Goal: Task Accomplishment & Management: Complete application form

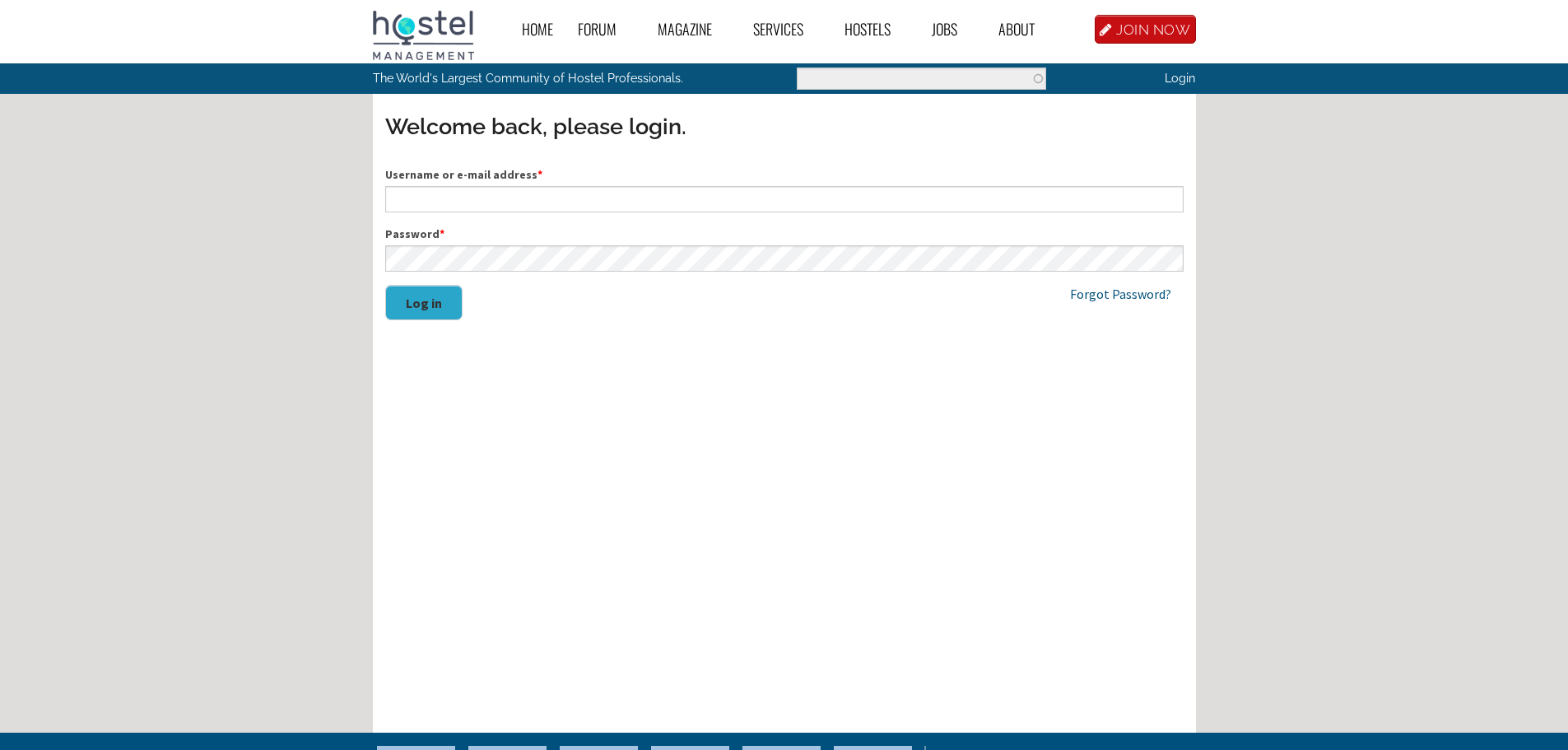
click at [468, 183] on label "Username or e-mail address *" at bounding box center [784, 175] width 798 height 18
click at [468, 186] on input "Username or e-mail address *" at bounding box center [784, 199] width 798 height 26
click at [1138, 32] on link "JOIN NOW" at bounding box center [1145, 29] width 101 height 29
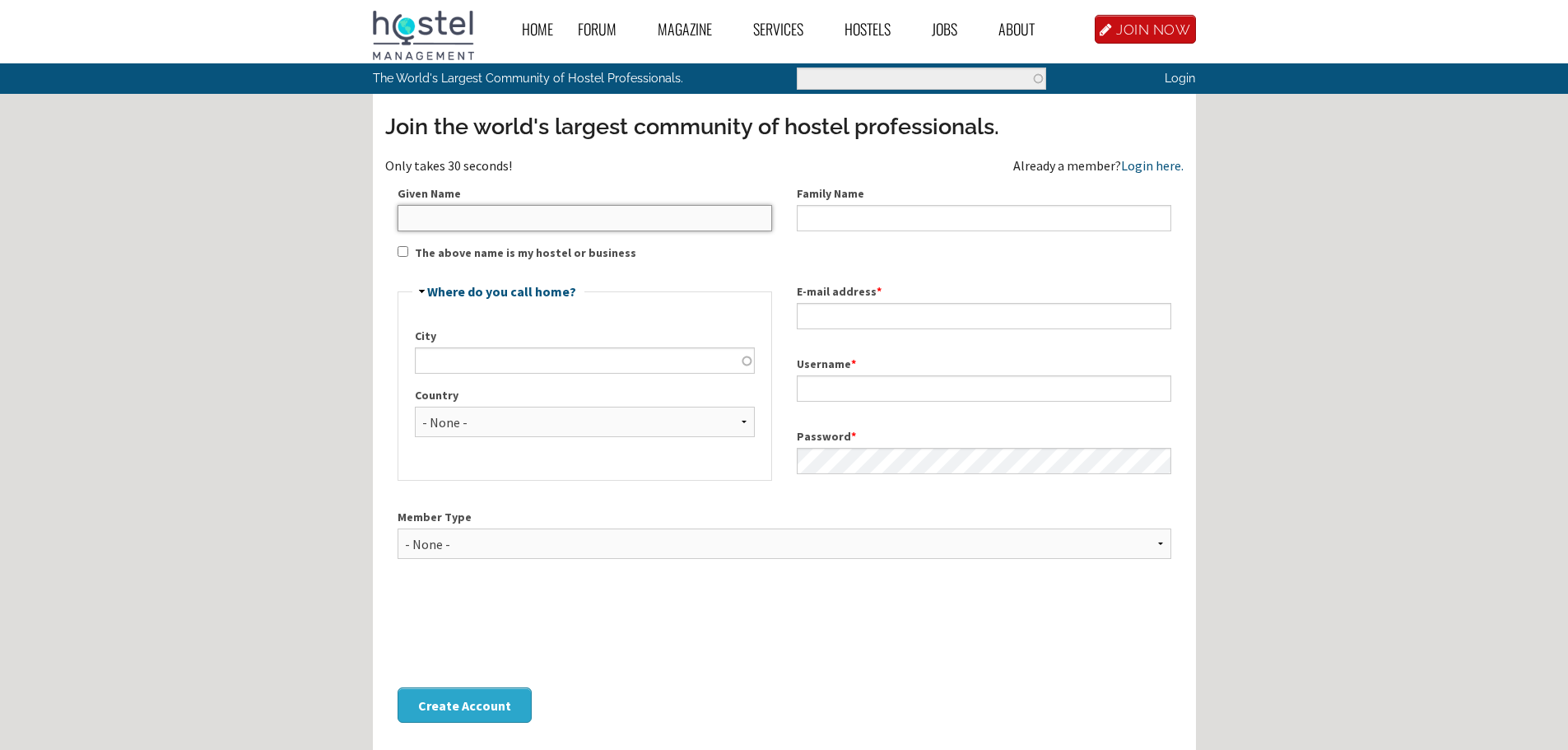
click at [553, 225] on input "Given Name" at bounding box center [584, 218] width 375 height 26
type input "Jonathan"
type input "Mail"
type input "London"
select select "930"
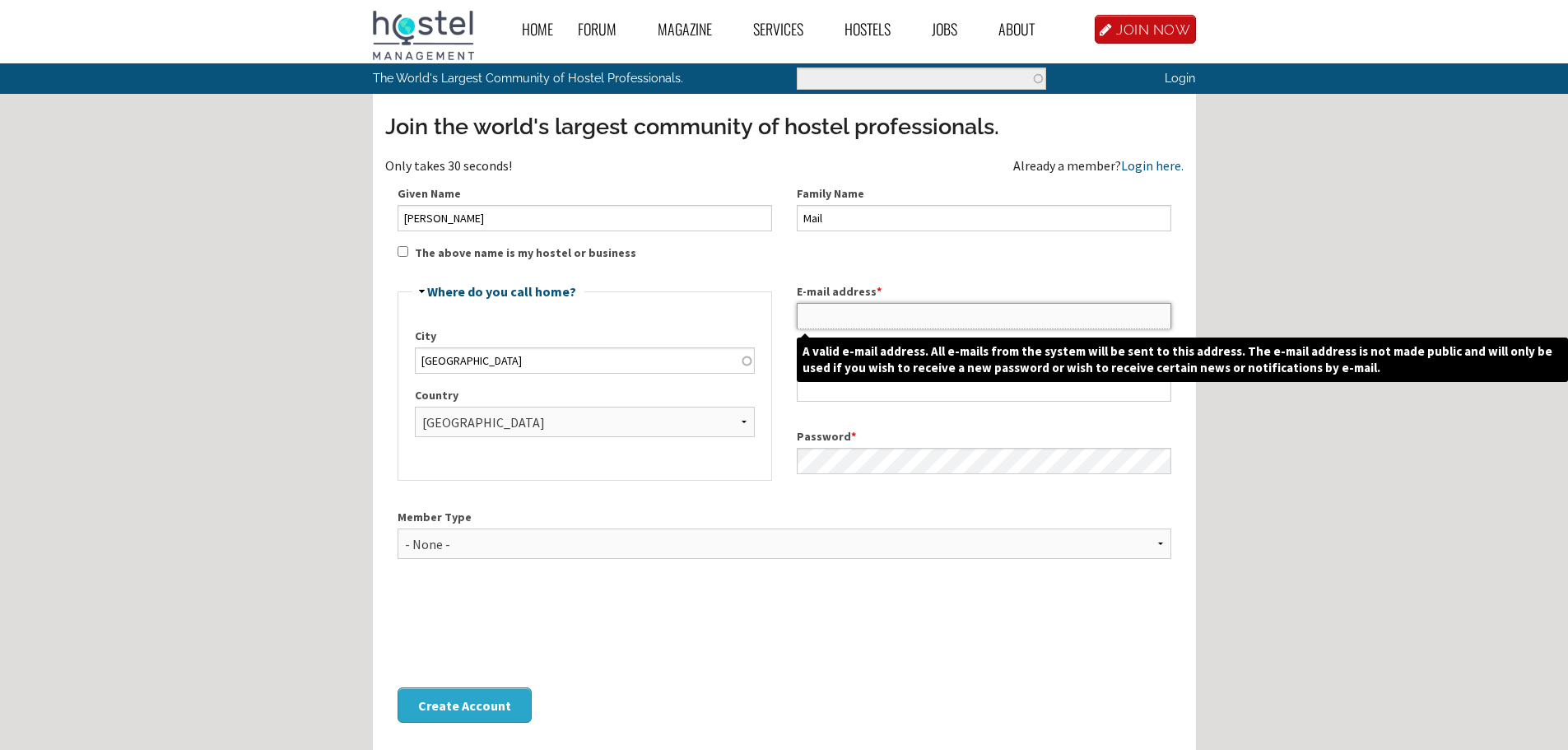
click at [949, 319] on input "E-mail address *" at bounding box center [984, 316] width 375 height 26
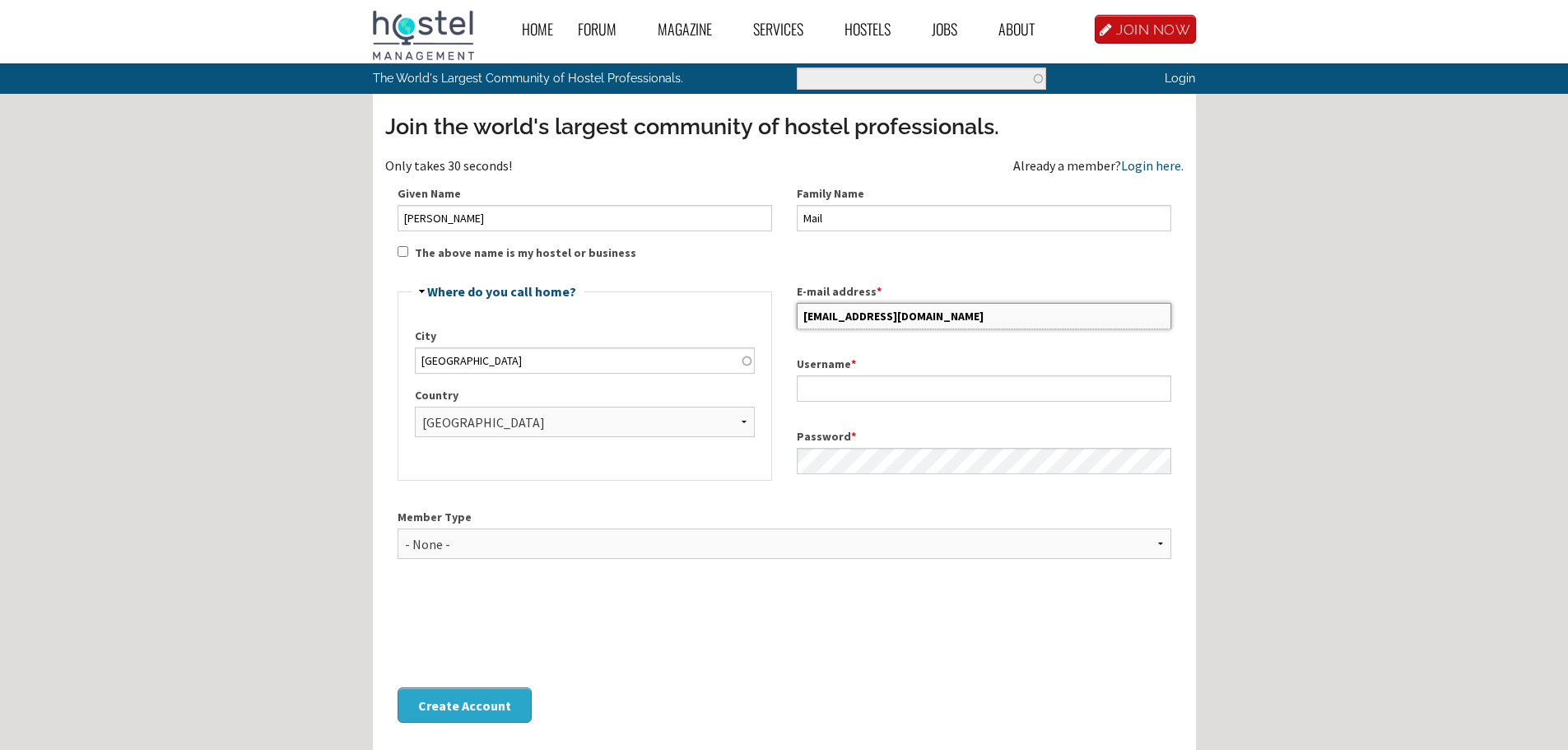
type input "jonmailorient@gmail.com"
click at [862, 411] on div "Username *" at bounding box center [984, 378] width 399 height 73
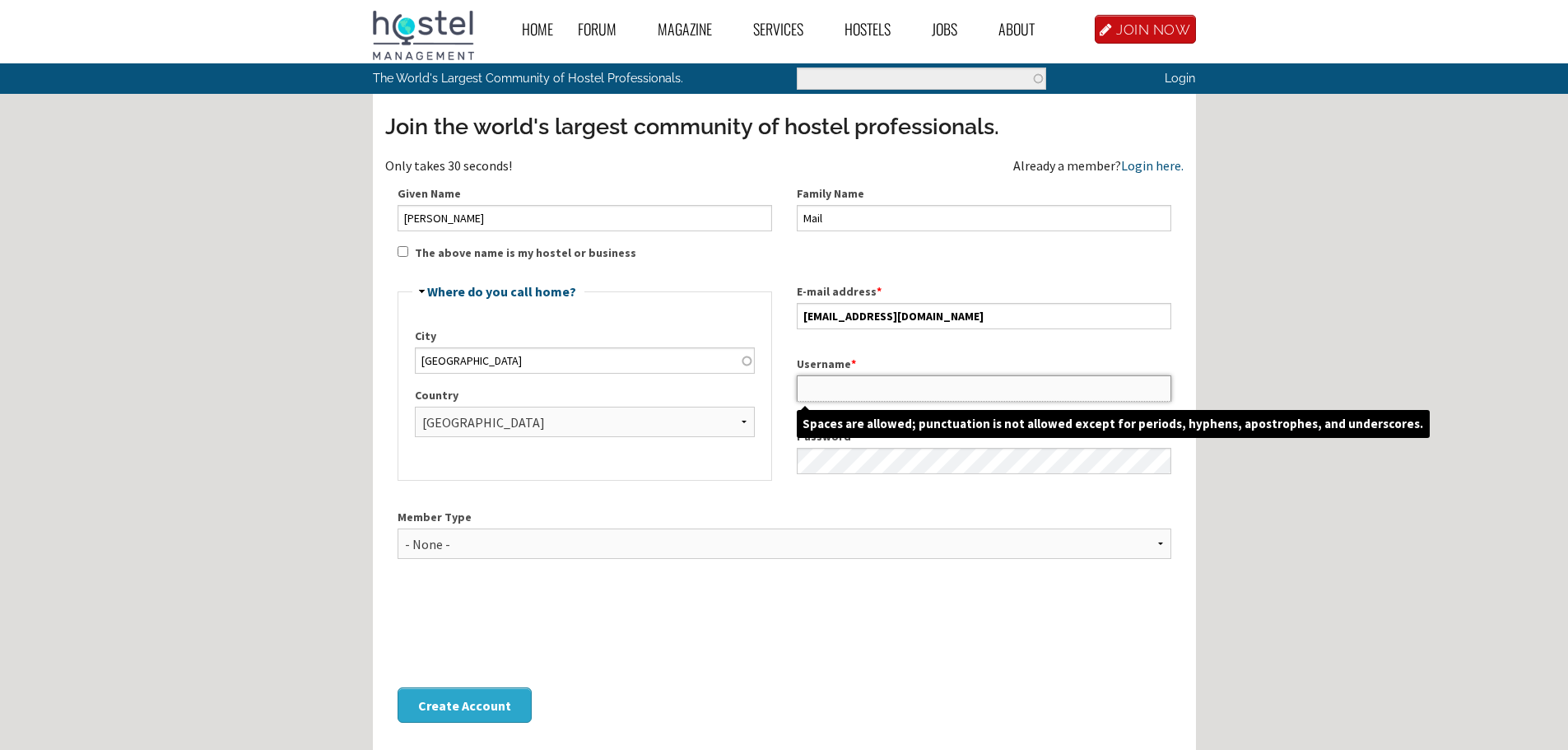
click at [884, 394] on input "Username *" at bounding box center [984, 389] width 375 height 26
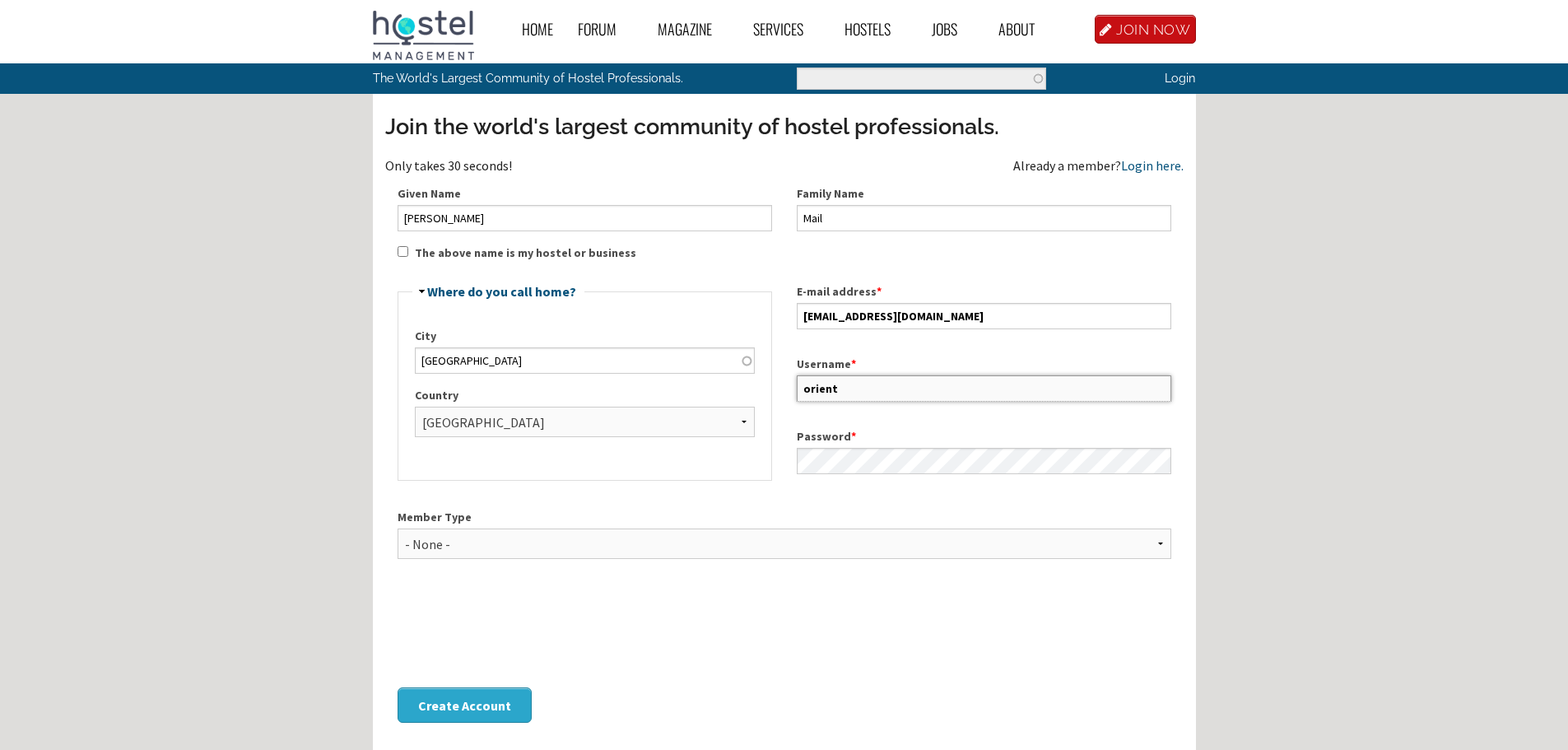
type input "orient"
click at [1095, 356] on label "Username *" at bounding box center [984, 364] width 375 height 18
click at [1095, 375] on input "orient" at bounding box center [984, 389] width 375 height 26
drag, startPoint x: 901, startPoint y: 445, endPoint x: 845, endPoint y: 388, distance: 79.9
click at [845, 389] on input "orient" at bounding box center [984, 389] width 375 height 26
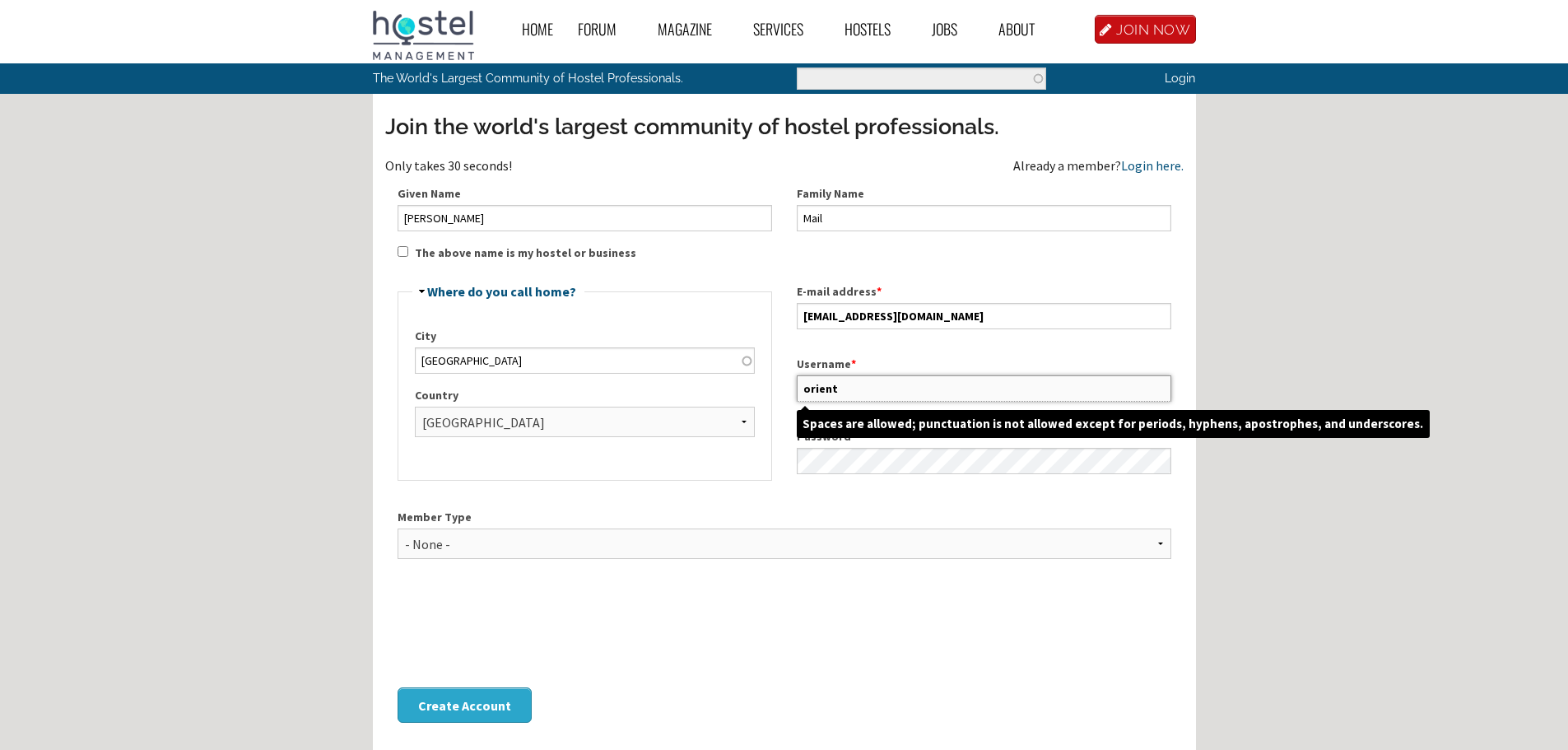
click at [845, 388] on input "orient" at bounding box center [984, 389] width 375 height 26
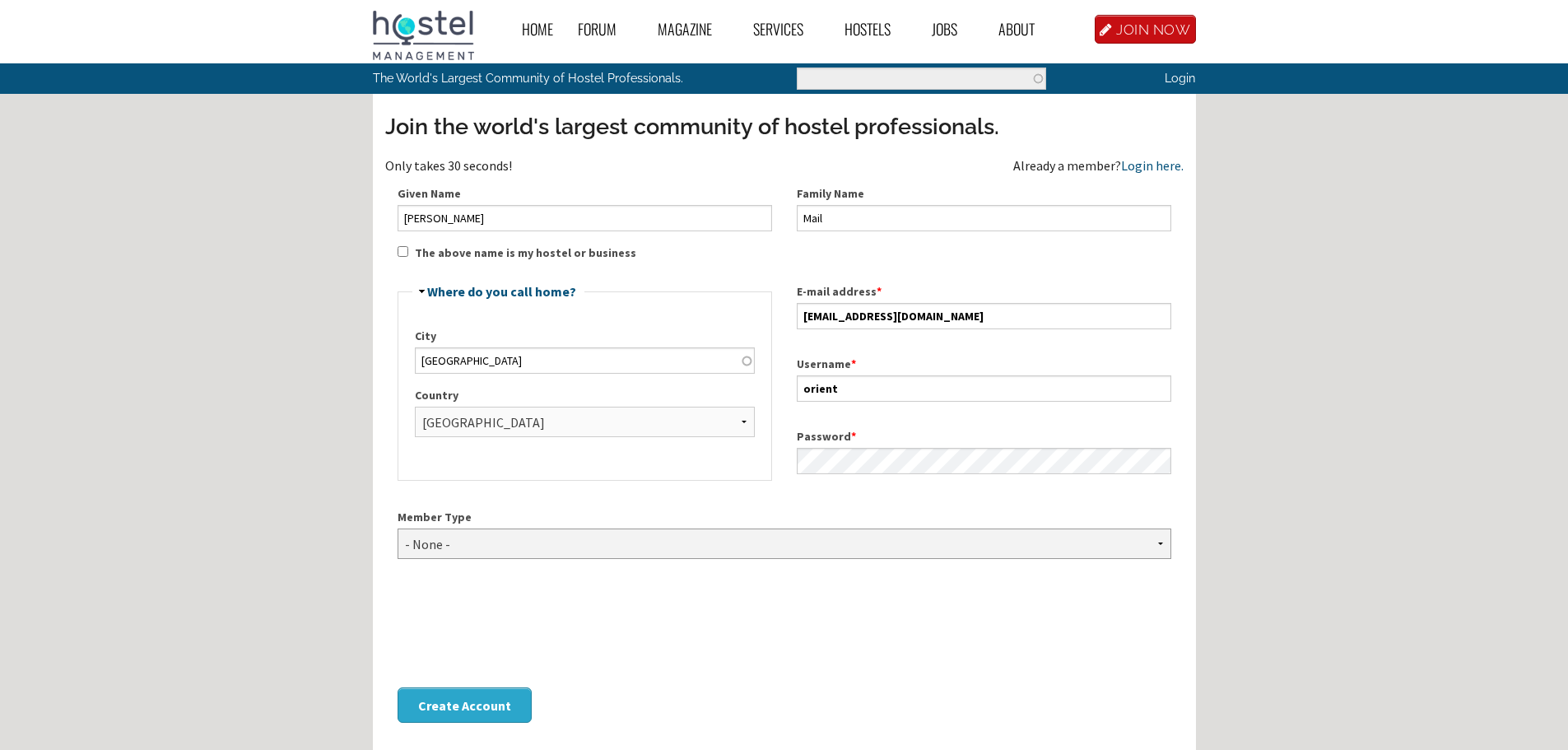
click at [569, 549] on select "- None - Hostel Owner Hostel Manager Hostel Investor Hostel Staff Hostel Volunt…" at bounding box center [784, 543] width 774 height 31
select select "1418"
click at [397, 528] on select "- None - Hostel Owner Hostel Manager Hostel Investor Hostel Staff Hostel Volunt…" at bounding box center [784, 543] width 774 height 31
click at [476, 710] on button "Create Account" at bounding box center [464, 704] width 134 height 35
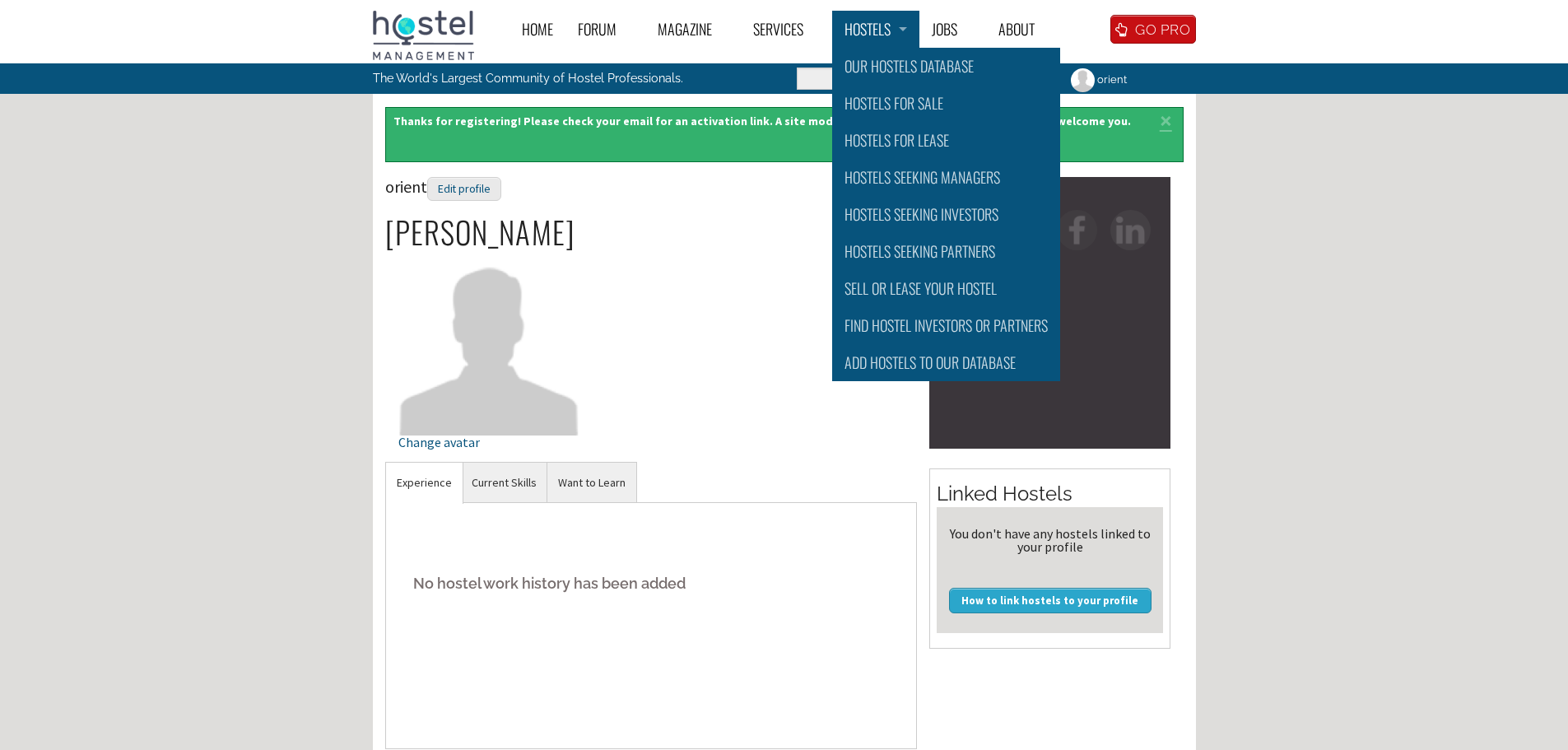
click at [873, 29] on link "Hostels" at bounding box center [875, 29] width 87 height 37
click at [910, 99] on link "Hostels for Sale" at bounding box center [946, 104] width 228 height 37
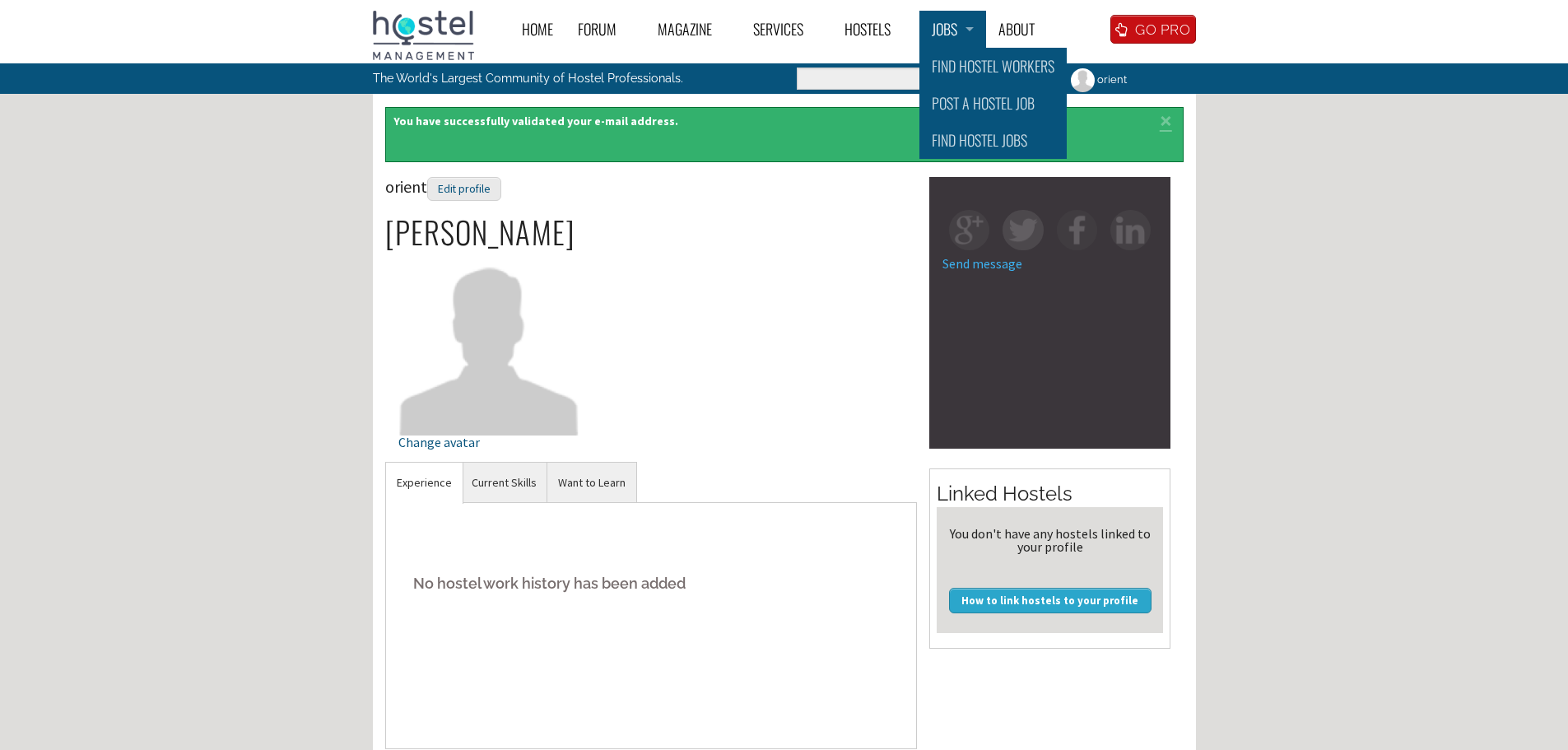
click at [976, 37] on link "Jobs" at bounding box center [953, 29] width 67 height 37
click at [948, 58] on link "Find Hostel Workers" at bounding box center [993, 66] width 147 height 37
